Goal: Use online tool/utility: Utilize a website feature to perform a specific function

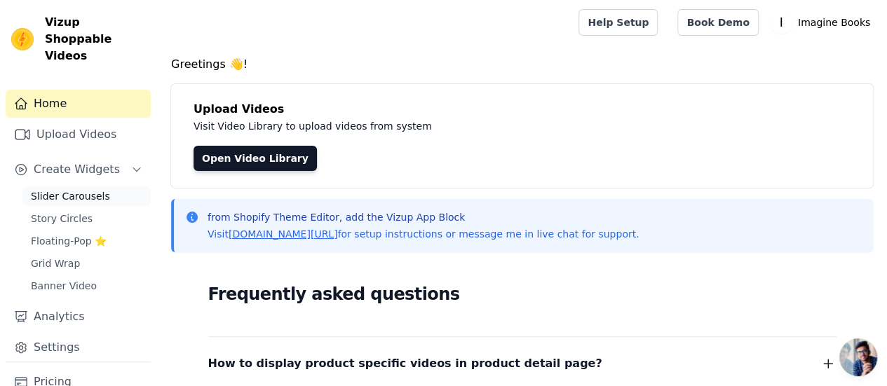
click at [90, 189] on span "Slider Carousels" at bounding box center [70, 196] width 79 height 14
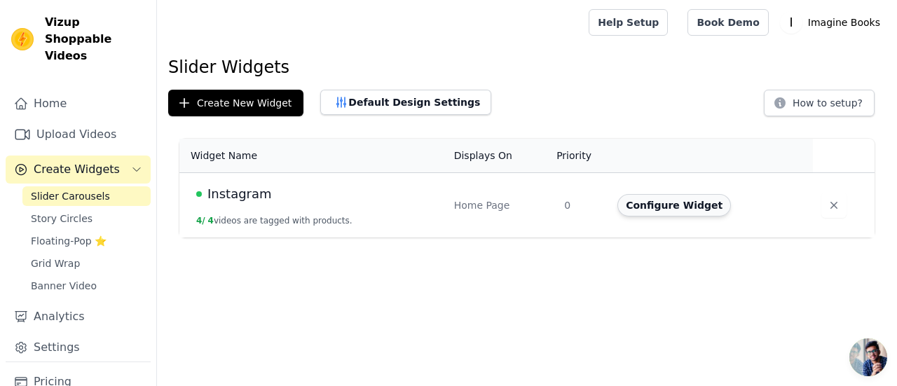
click at [694, 210] on button "Configure Widget" at bounding box center [675, 205] width 114 height 22
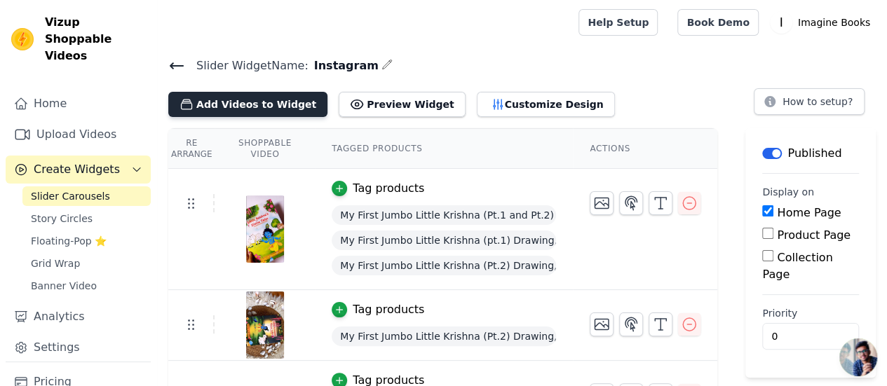
click at [269, 104] on button "Add Videos to Widget" at bounding box center [247, 104] width 159 height 25
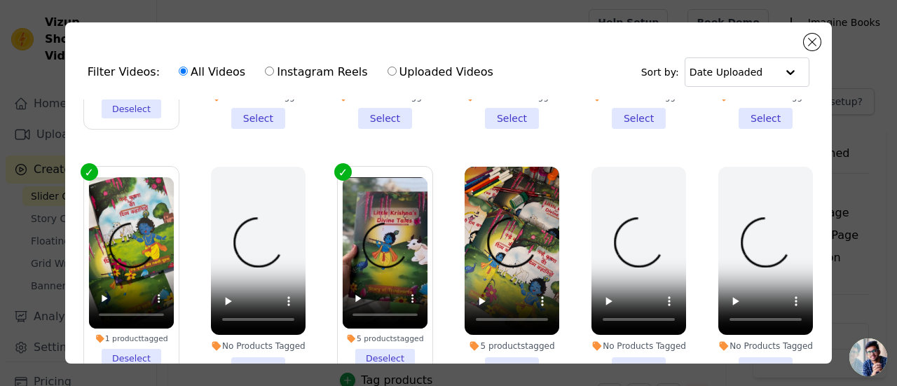
scroll to position [210, 0]
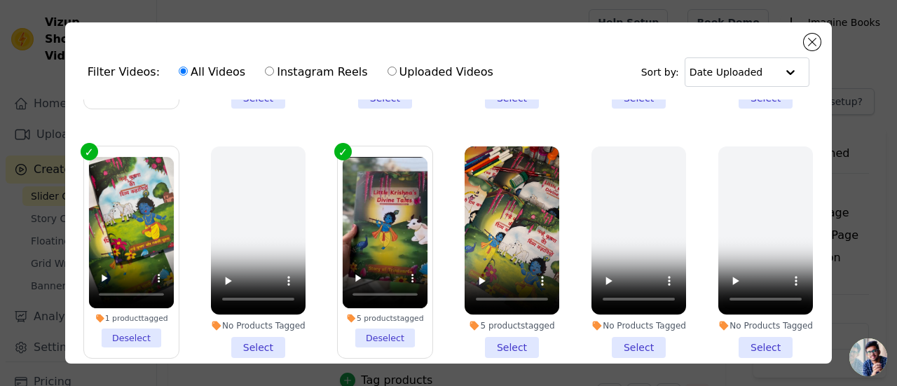
click at [265, 72] on input "Instagram Reels" at bounding box center [269, 71] width 9 height 9
radio input "true"
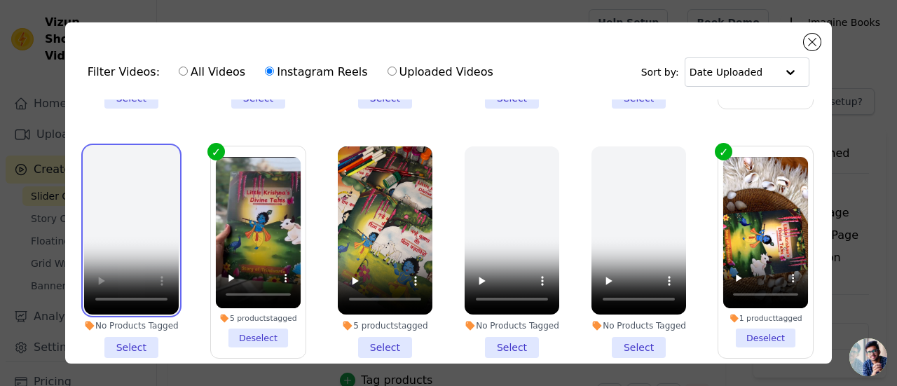
click at [115, 189] on video at bounding box center [131, 231] width 95 height 168
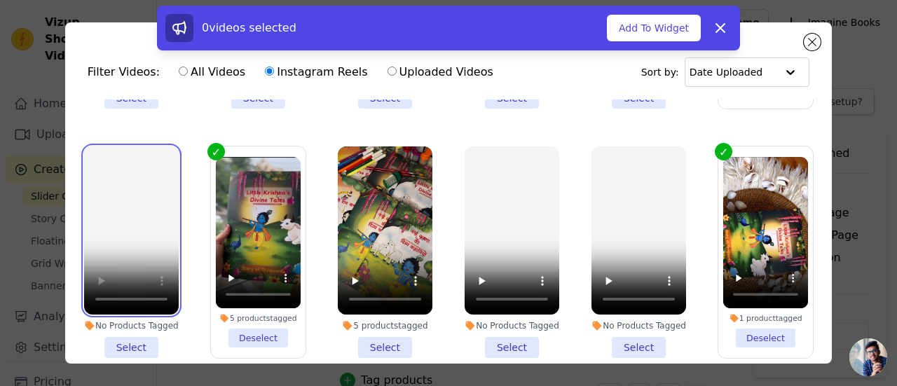
click at [115, 189] on video at bounding box center [131, 231] width 95 height 168
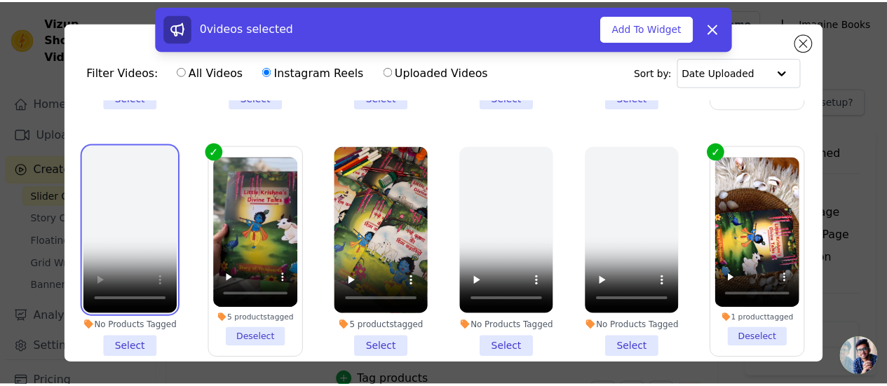
scroll to position [0, 0]
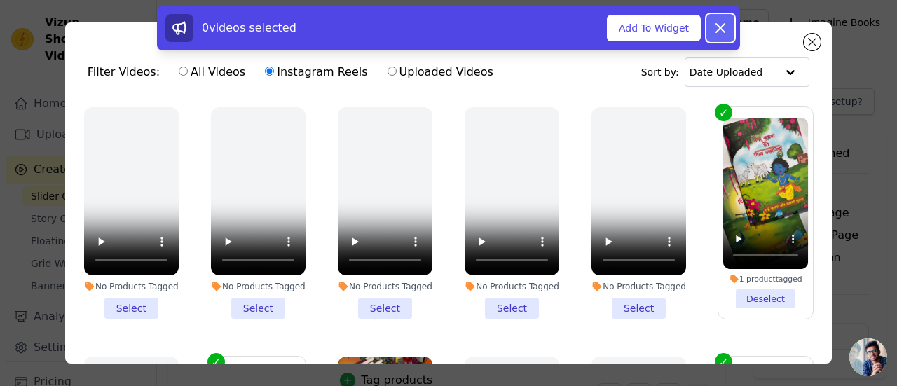
click at [721, 24] on icon at bounding box center [720, 28] width 17 height 17
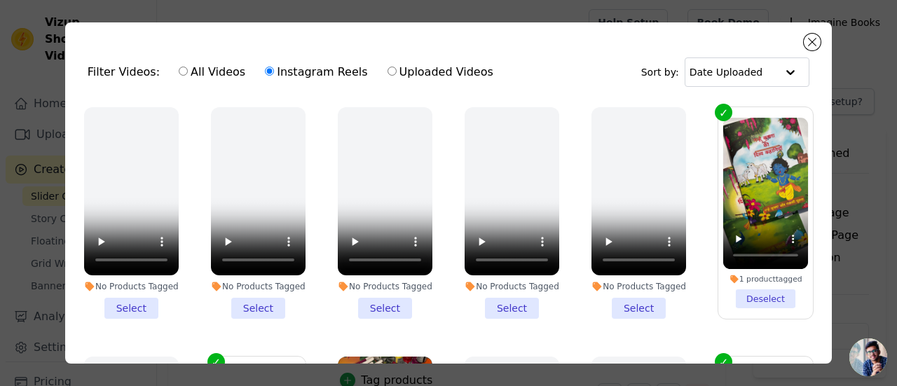
click at [215, 72] on label "All Videos" at bounding box center [212, 72] width 68 height 18
click at [188, 72] on input "All Videos" at bounding box center [183, 71] width 9 height 9
radio input "true"
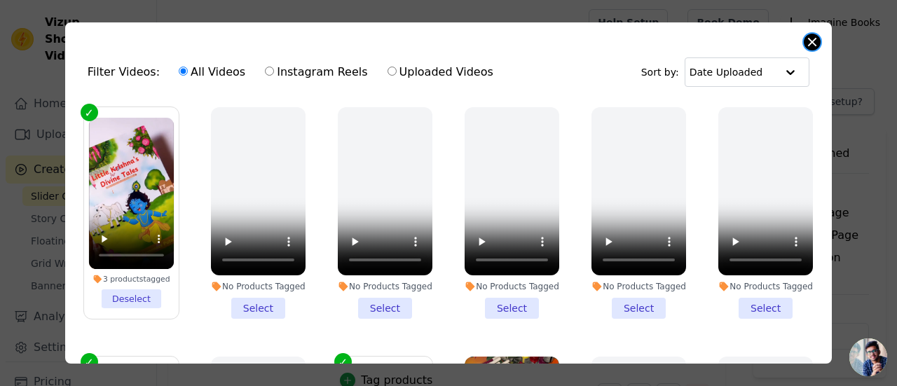
click at [813, 39] on button "Close modal" at bounding box center [812, 42] width 17 height 17
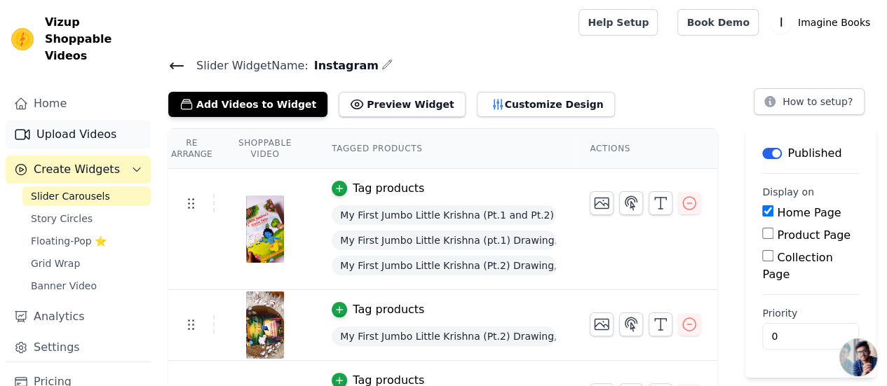
click at [90, 121] on link "Upload Videos" at bounding box center [78, 135] width 145 height 28
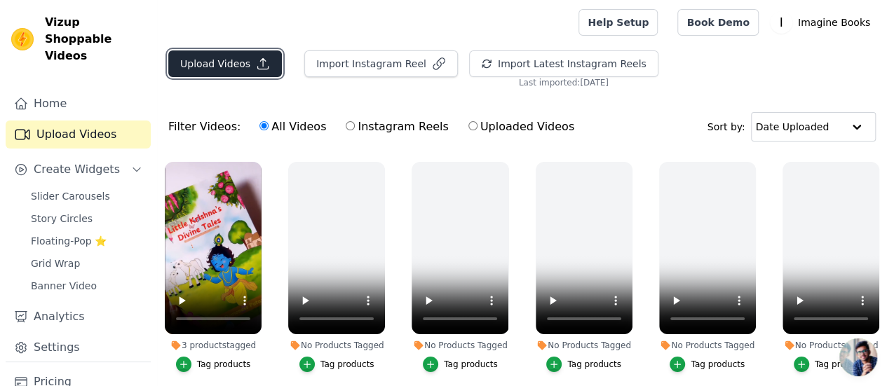
click at [261, 61] on icon "button" at bounding box center [263, 64] width 14 height 14
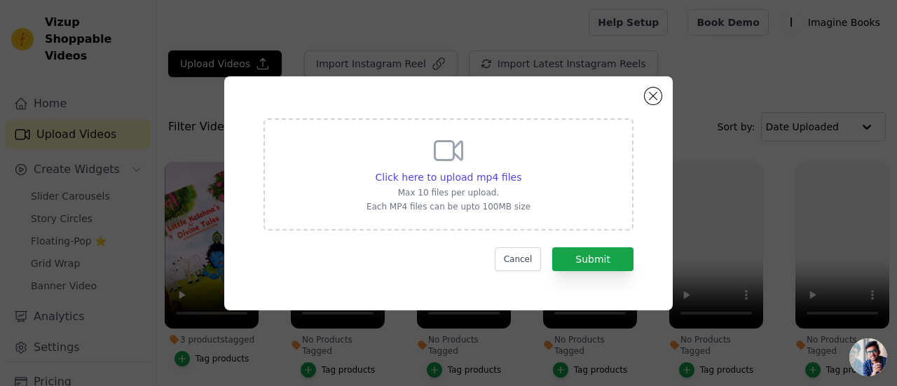
click at [464, 207] on p "Each MP4 files can be upto 100MB size" at bounding box center [449, 206] width 164 height 11
click at [521, 170] on input "Click here to upload mp4 files Max 10 files per upload. Each MP4 files can be u…" at bounding box center [521, 170] width 1 height 1
type input "C:\fakepath\IMG_5356_1.mp4"
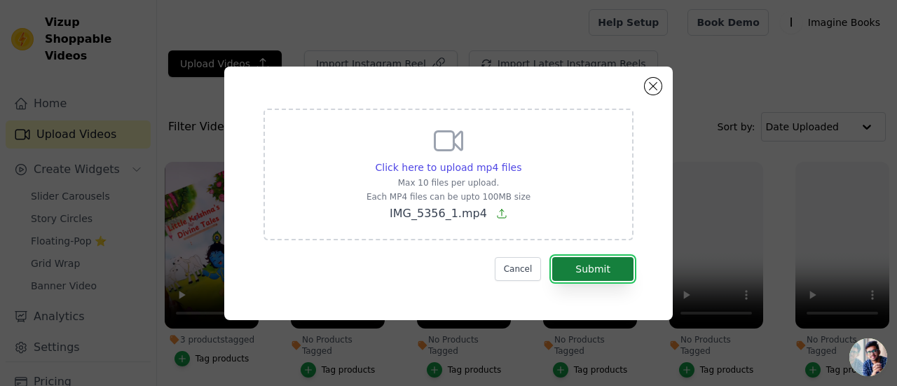
click at [612, 259] on button "Submit" at bounding box center [592, 269] width 81 height 24
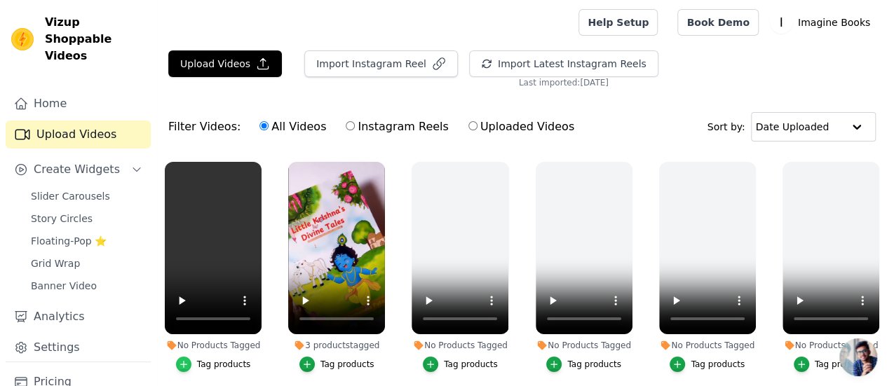
click at [182, 360] on div "button" at bounding box center [183, 364] width 15 height 15
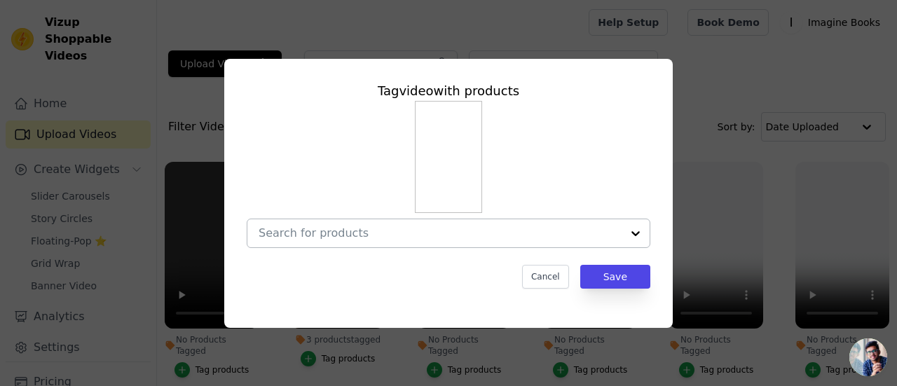
click at [620, 236] on input "No Products Tagged Tag video with products Cancel Save Tag products" at bounding box center [440, 232] width 363 height 13
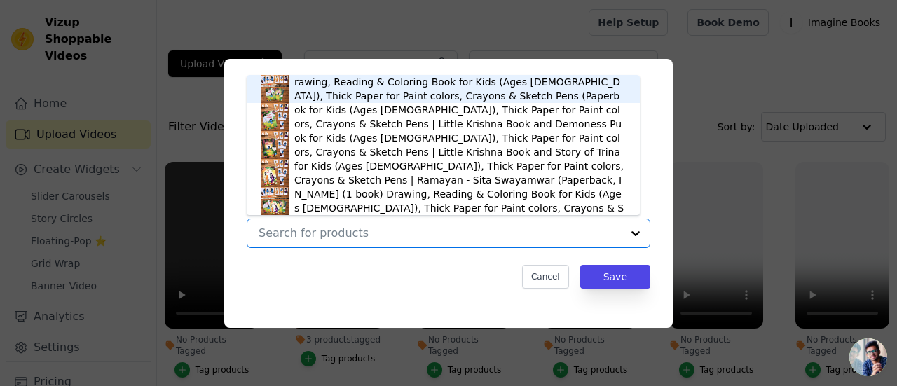
click at [577, 88] on div "Pack of 2 Books | My First Jumbo Little Krishna (Part 1 and Part 2) Drawing, Re…" at bounding box center [460, 89] width 332 height 56
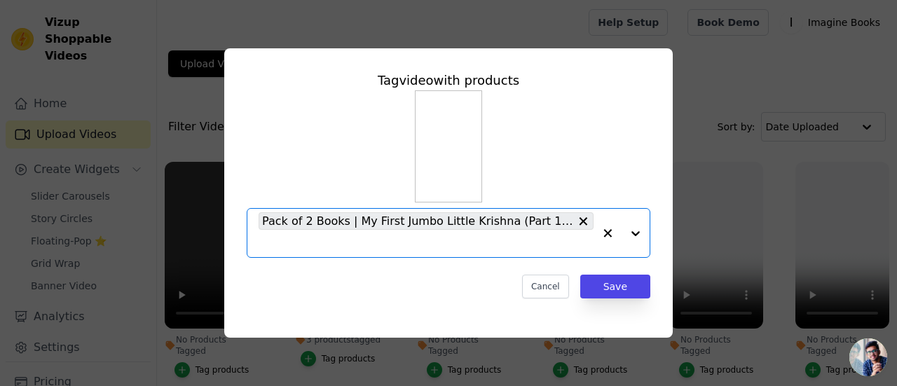
click at [513, 250] on input "No Products Tagged Tag video with products Option Pack of 2 Books | My First Ju…" at bounding box center [426, 243] width 335 height 13
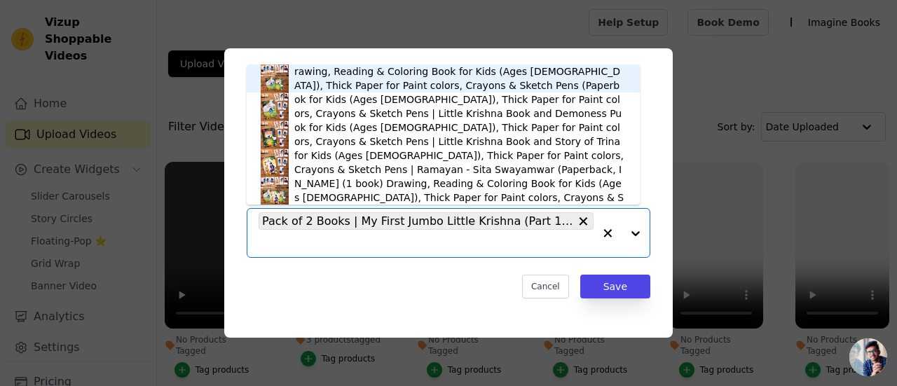
click at [489, 110] on div "My First Jumbo Little Krishna (pt.1) Drawing, Reading & Coloring Book for Kids …" at bounding box center [460, 107] width 332 height 56
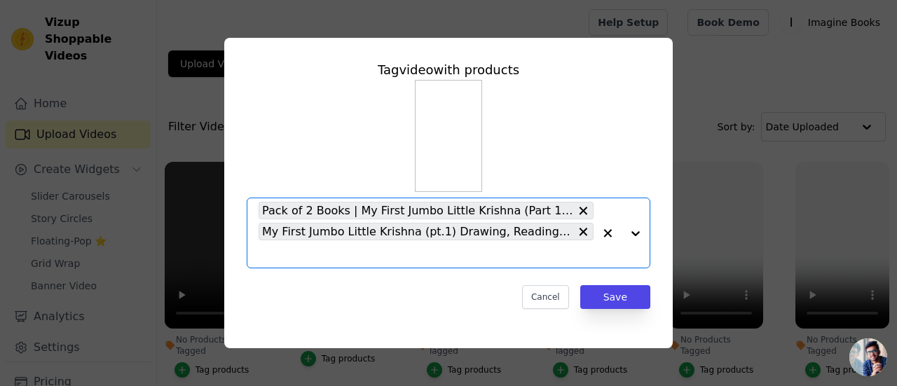
click at [393, 261] on input "No Products Tagged Tag video with products Option Pack of 2 Books | My First Ju…" at bounding box center [426, 253] width 335 height 13
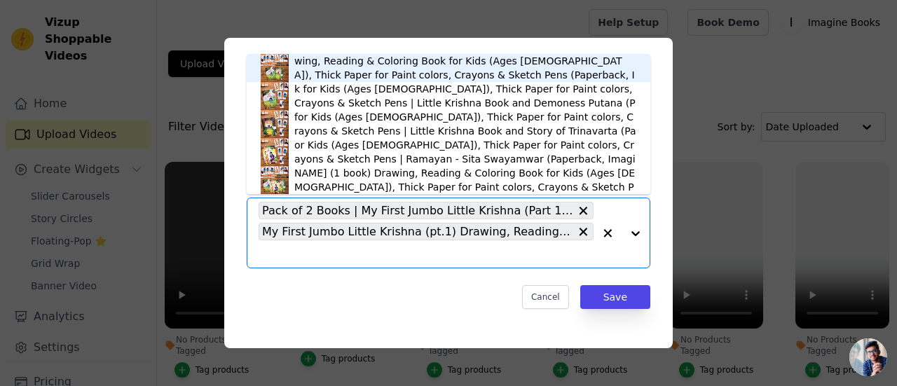
click at [480, 121] on div "My First Jumbo Little Krishna (Pt.2) Drawing, Reading & Coloring Book for Kids …" at bounding box center [465, 124] width 342 height 56
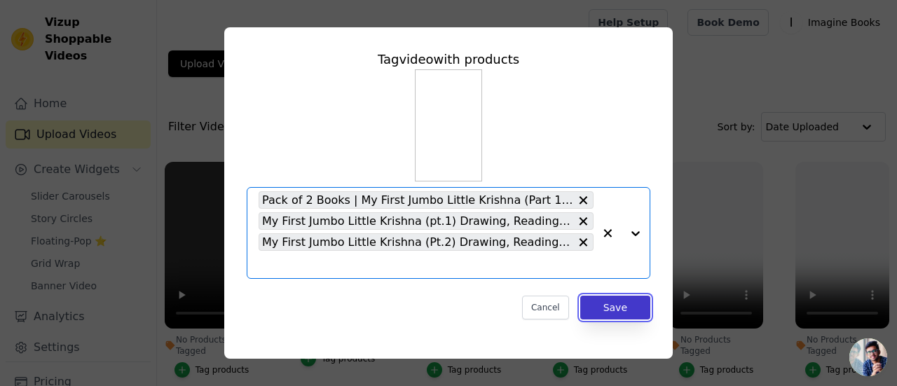
click at [631, 318] on button "Save" at bounding box center [615, 308] width 70 height 24
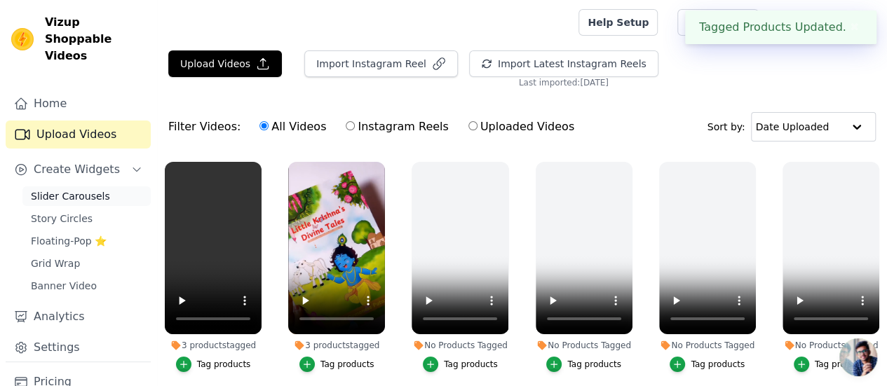
click at [102, 186] on link "Slider Carousels" at bounding box center [86, 196] width 128 height 20
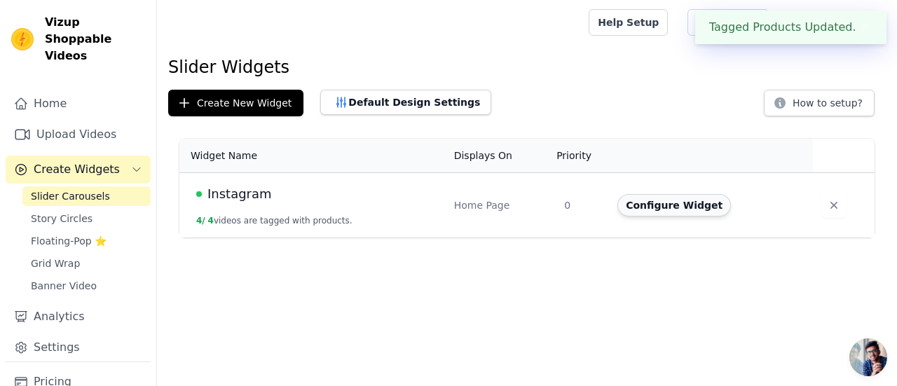
click at [650, 207] on button "Configure Widget" at bounding box center [675, 205] width 114 height 22
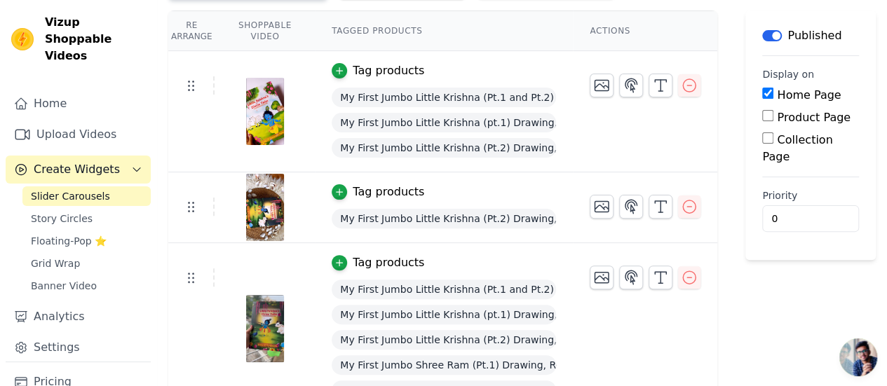
scroll to position [117, 0]
click at [695, 206] on icon "button" at bounding box center [689, 207] width 17 height 17
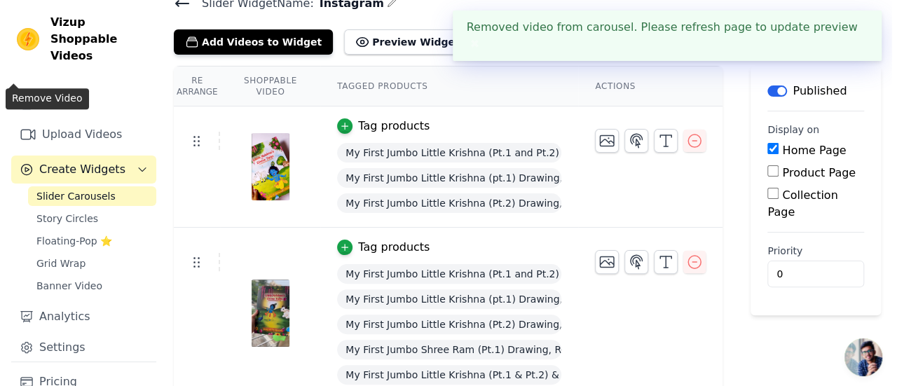
scroll to position [0, 0]
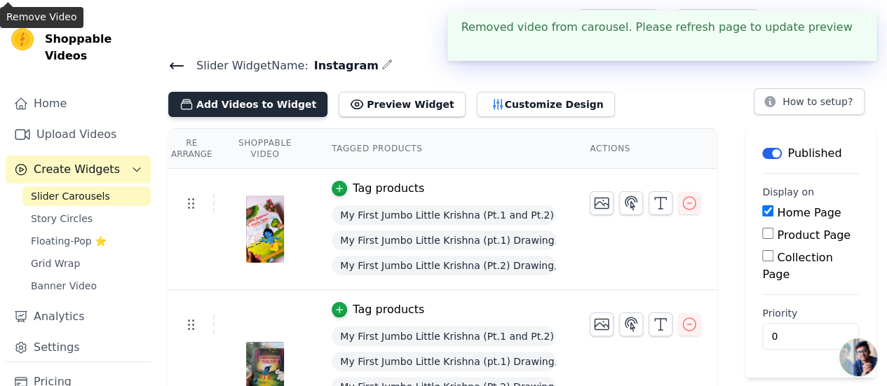
click at [257, 105] on button "Add Videos to Widget" at bounding box center [247, 104] width 159 height 25
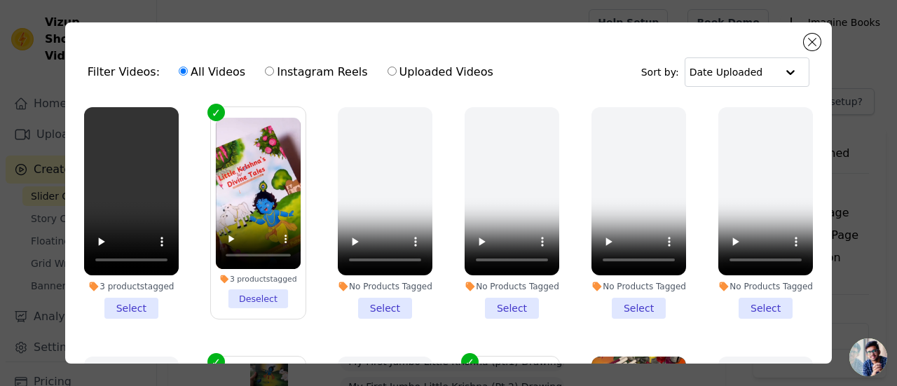
click at [118, 302] on li "3 products tagged Select" at bounding box center [131, 213] width 95 height 212
click at [0, 0] on input "3 products tagged Select" at bounding box center [0, 0] width 0 height 0
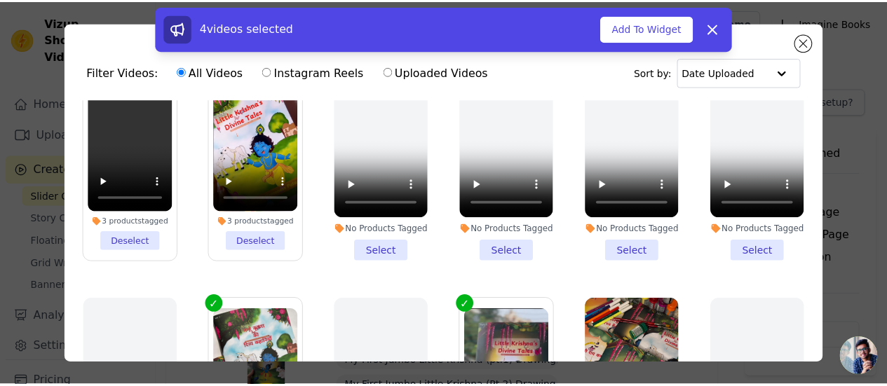
scroll to position [6, 0]
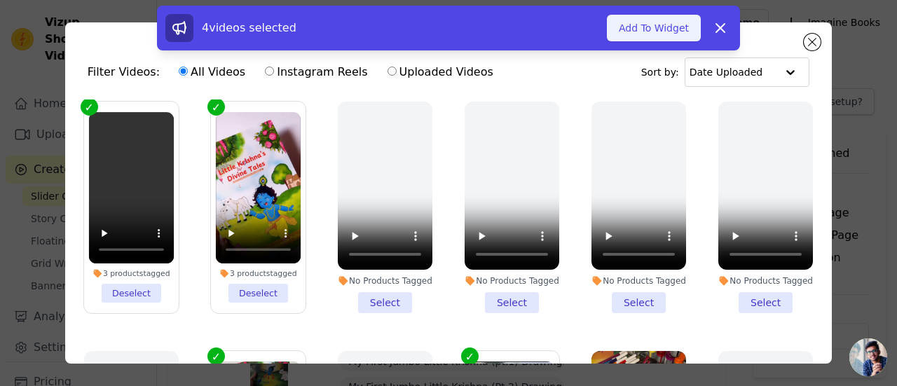
click at [662, 32] on button "Add To Widget" at bounding box center [654, 28] width 94 height 27
